Goal: Information Seeking & Learning: Learn about a topic

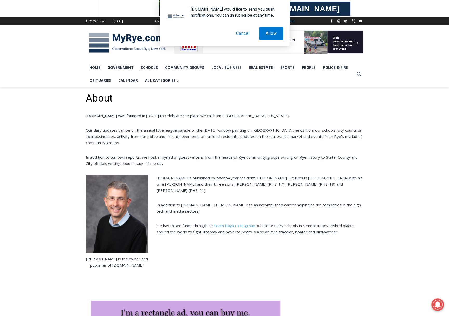
scroll to position [52, 0]
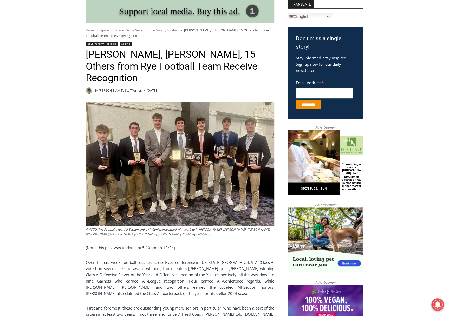
scroll to position [156, 0]
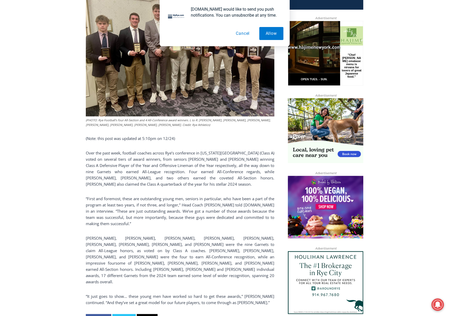
drag, startPoint x: 381, startPoint y: 181, endPoint x: 381, endPoint y: 196, distance: 14.5
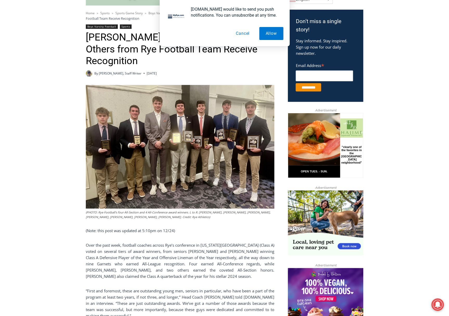
scroll to position [157, 0]
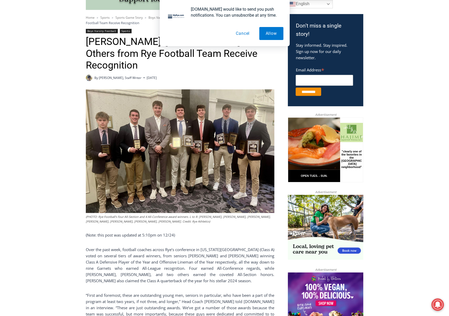
drag, startPoint x: 381, startPoint y: 196, endPoint x: 383, endPoint y: 182, distance: 13.7
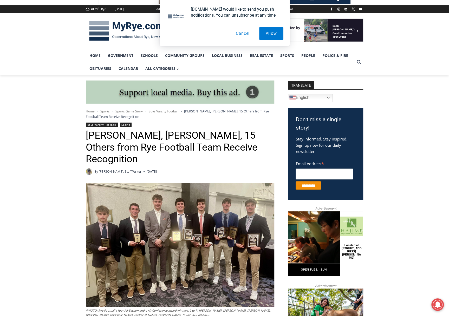
drag, startPoint x: 408, startPoint y: 200, endPoint x: 407, endPoint y: 180, distance: 20.0
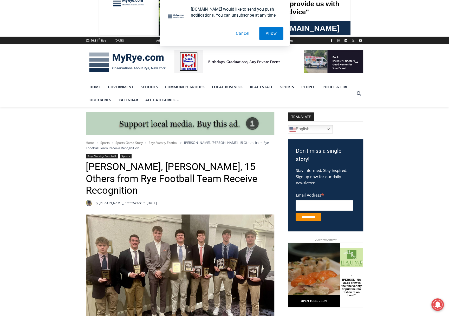
drag, startPoint x: 407, startPoint y: 180, endPoint x: 407, endPoint y: 165, distance: 14.6
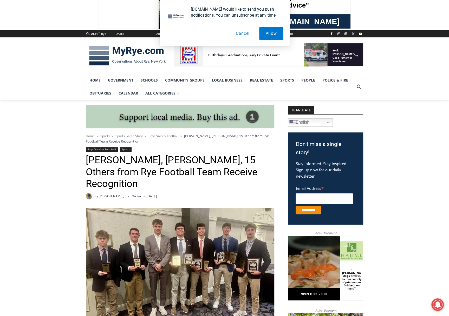
drag, startPoint x: 407, startPoint y: 165, endPoint x: 408, endPoint y: 177, distance: 12.0
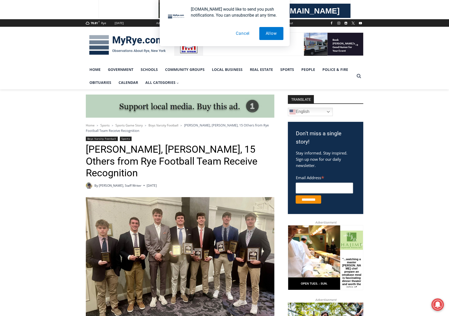
drag, startPoint x: 408, startPoint y: 177, endPoint x: 407, endPoint y: 188, distance: 11.2
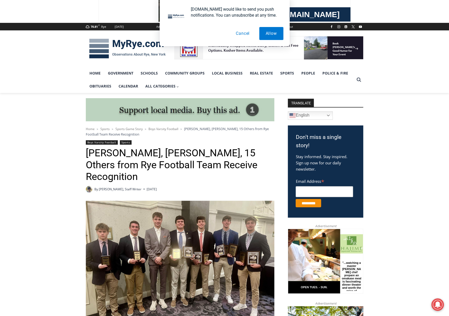
drag, startPoint x: 407, startPoint y: 188, endPoint x: 406, endPoint y: 180, distance: 8.1
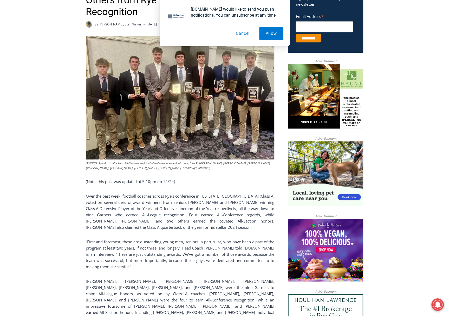
scroll to position [205, 0]
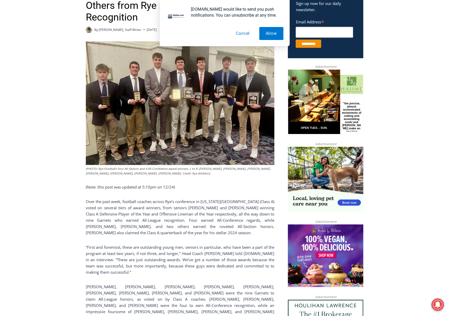
drag, startPoint x: 406, startPoint y: 180, endPoint x: 407, endPoint y: 164, distance: 16.4
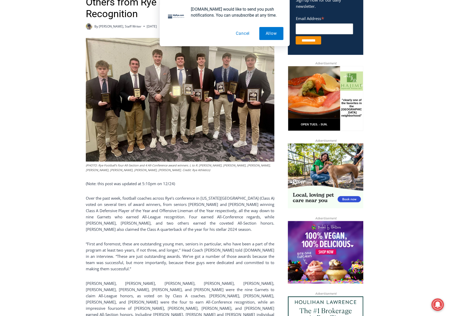
drag, startPoint x: 407, startPoint y: 164, endPoint x: 407, endPoint y: 171, distance: 7.0
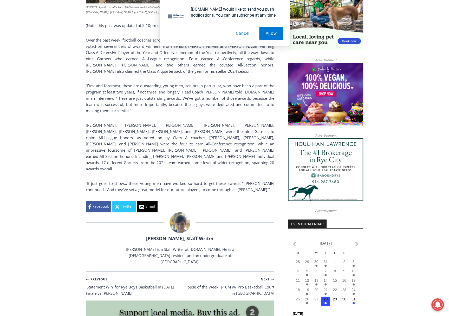
scroll to position [391, 0]
